Goal: Task Accomplishment & Management: Manage account settings

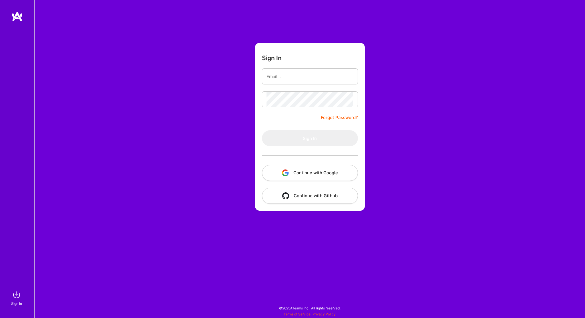
type input "[EMAIL_ADDRESS][DOMAIN_NAME]"
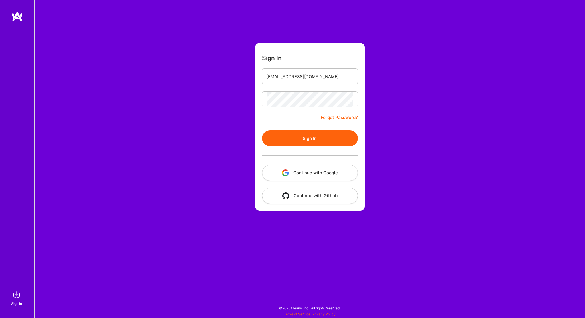
click at [304, 140] on button "Sign In" at bounding box center [310, 138] width 96 height 16
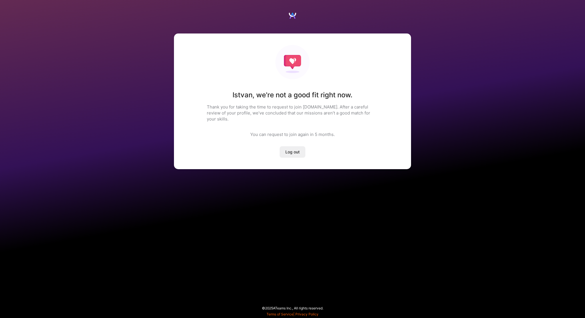
click at [295, 146] on button "Log out" at bounding box center [293, 151] width 26 height 11
click at [294, 149] on span "Log out" at bounding box center [293, 152] width 14 height 6
